Goal: Task Accomplishment & Management: Manage account settings

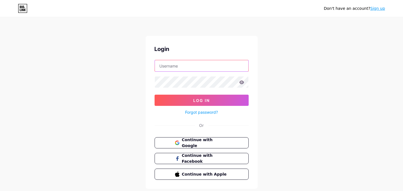
click at [188, 66] on input "text" at bounding box center [202, 65] width 94 height 11
type input "etherealdreams"
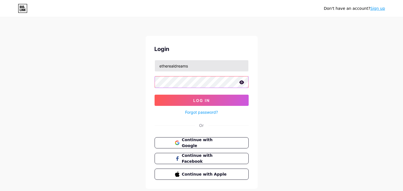
click at [155, 95] on button "Log In" at bounding box center [202, 100] width 94 height 11
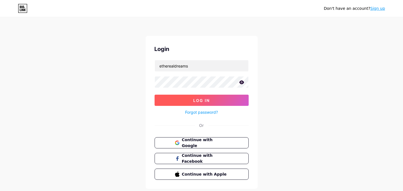
click at [213, 98] on button "Log In" at bounding box center [202, 100] width 94 height 11
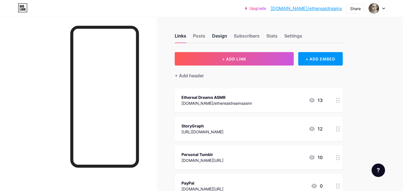
click at [216, 36] on div "Design" at bounding box center [219, 38] width 15 height 10
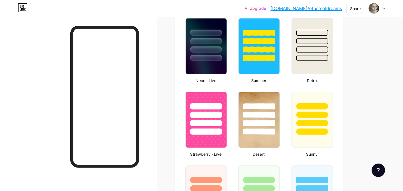
type input "#d4c1f0"
type input "#ba9ada"
type input "#2f043e"
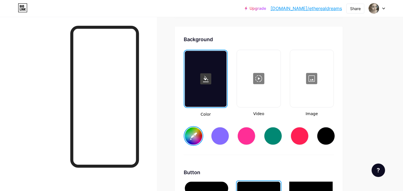
scroll to position [757, 0]
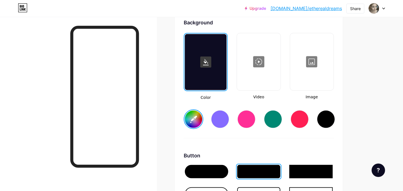
click at [202, 77] on div at bounding box center [206, 62] width 42 height 56
click at [204, 61] on rect at bounding box center [205, 62] width 11 height 11
click at [206, 77] on div at bounding box center [206, 62] width 42 height 56
click at [203, 60] on rect at bounding box center [205, 62] width 11 height 11
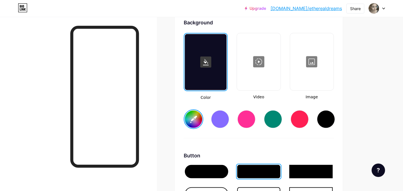
click at [191, 114] on input "#d4c1f0" at bounding box center [193, 119] width 17 height 17
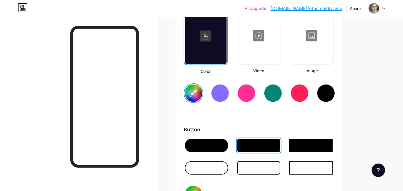
scroll to position [813, 0]
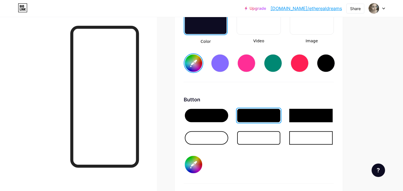
click at [194, 61] on input "#d4c1f0" at bounding box center [193, 63] width 17 height 17
click at [193, 57] on input "#d4c1f0" at bounding box center [193, 63] width 17 height 17
click at [198, 59] on input "#d4c1f0" at bounding box center [193, 63] width 17 height 17
click at [192, 62] on input "#d4c1f0" at bounding box center [193, 63] width 17 height 17
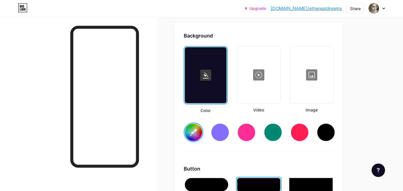
scroll to position [701, 0]
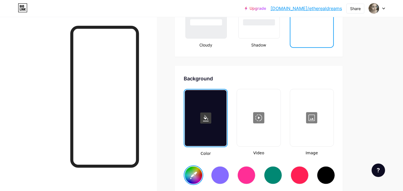
click at [22, 6] on icon at bounding box center [23, 7] width 10 height 9
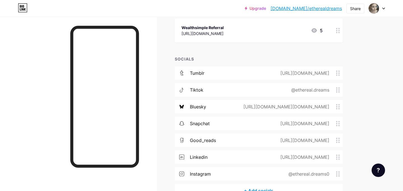
scroll to position [355, 0]
